Goal: Navigation & Orientation: Find specific page/section

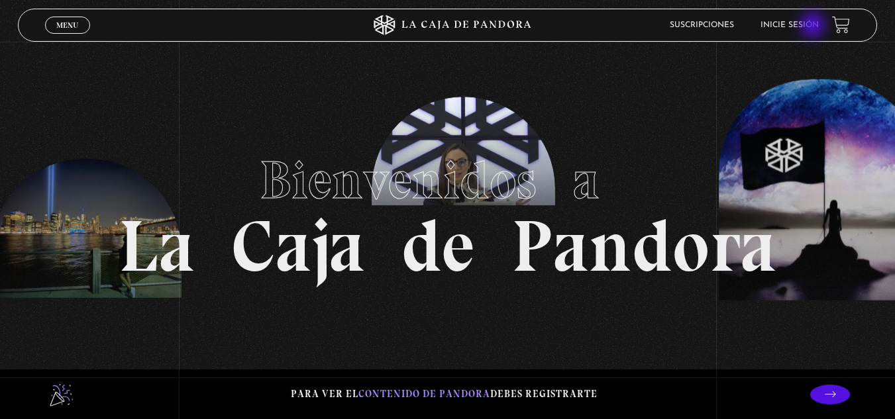
click at [813, 26] on link "Inicie sesión" at bounding box center [789, 25] width 58 height 8
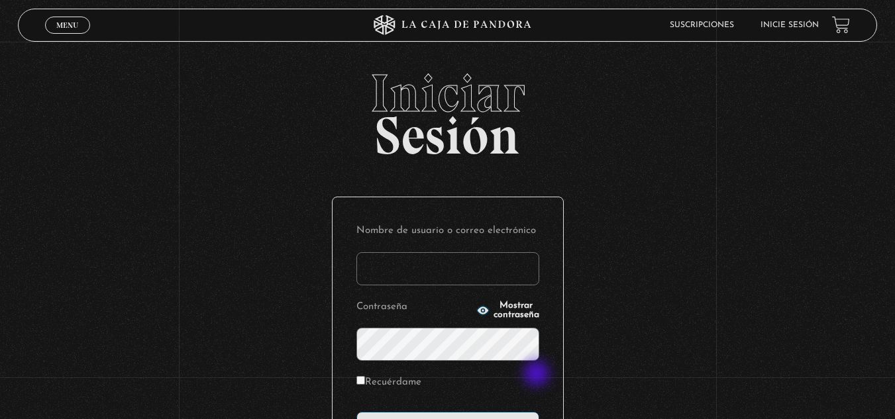
scroll to position [162, 0]
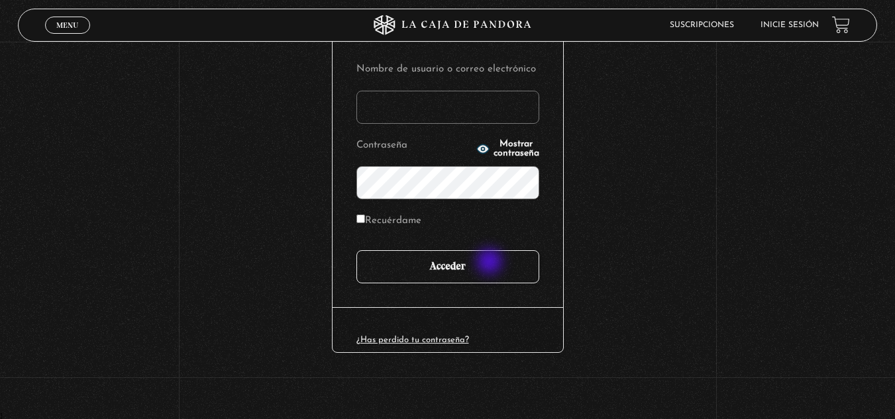
type input "[EMAIL_ADDRESS][DOMAIN_NAME]"
click at [490, 272] on input "Acceder" at bounding box center [447, 266] width 183 height 33
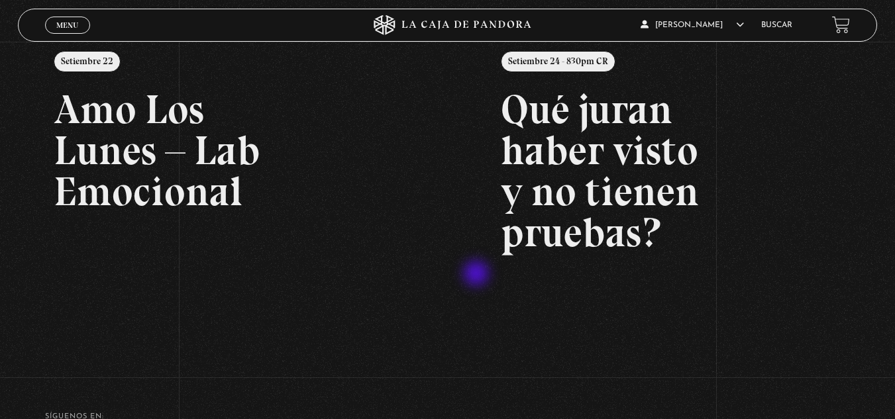
scroll to position [174, 0]
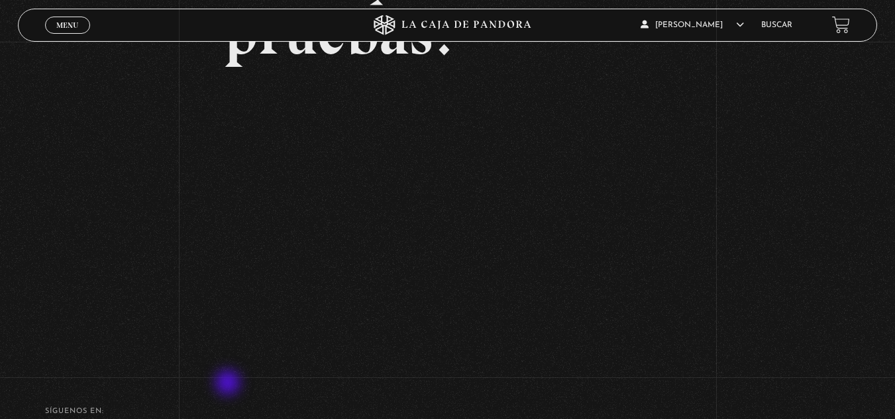
scroll to position [230, 0]
